Goal: Task Accomplishment & Management: Use online tool/utility

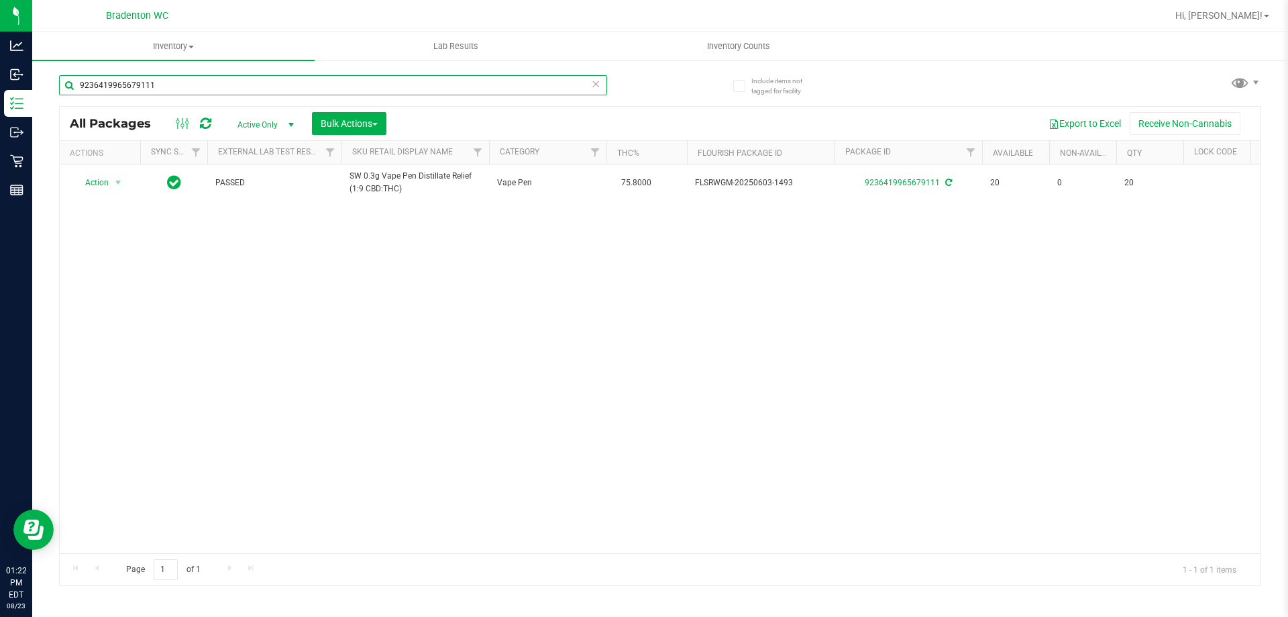
click at [469, 91] on input "9236419965679111" at bounding box center [333, 85] width 548 height 20
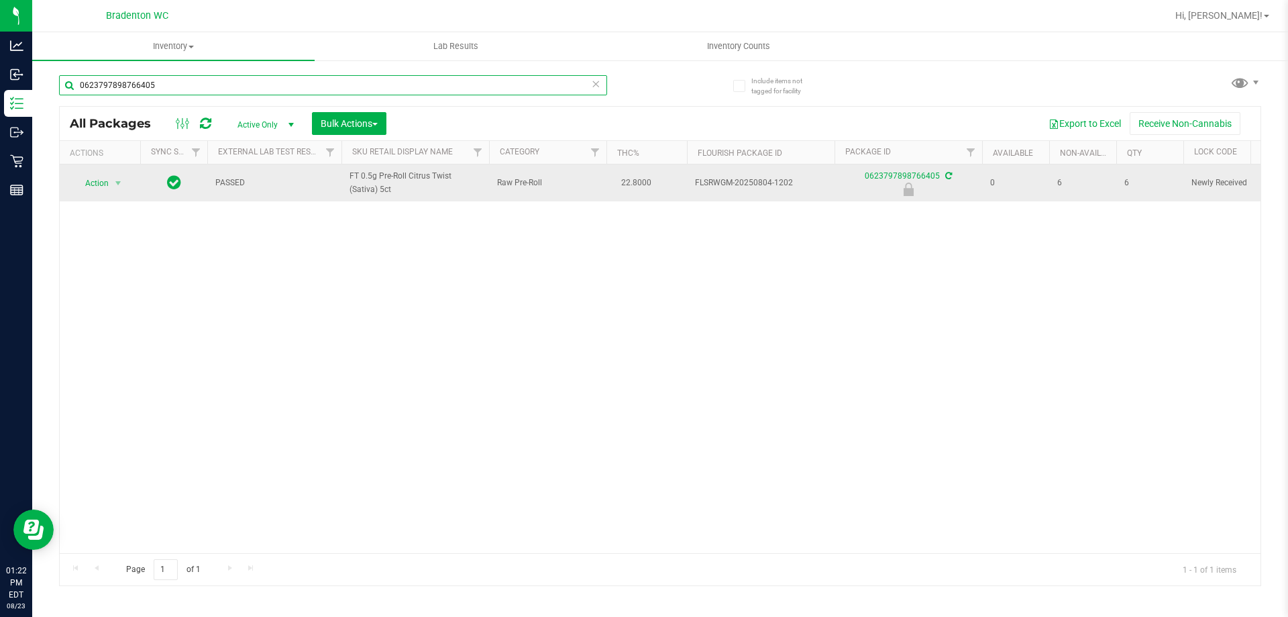
type input "0623797898766405"
click at [136, 185] on td "Action Action Edit attributes Global inventory Locate package Package audit log…" at bounding box center [100, 182] width 81 height 37
click at [94, 198] on td "Action Action Edit attributes Global inventory Locate package Package audit log…" at bounding box center [100, 182] width 81 height 37
click at [96, 179] on span "Action" at bounding box center [91, 183] width 36 height 19
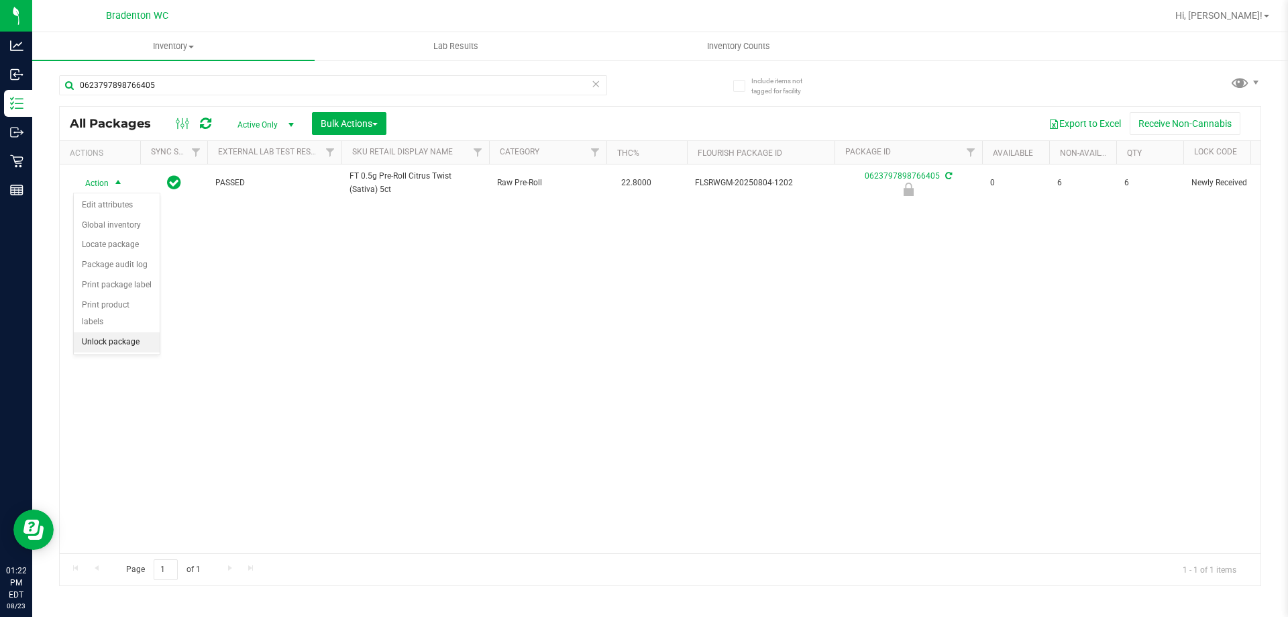
click at [109, 332] on li "Unlock package" at bounding box center [117, 342] width 86 height 20
